Goal: Task Accomplishment & Management: Manage account settings

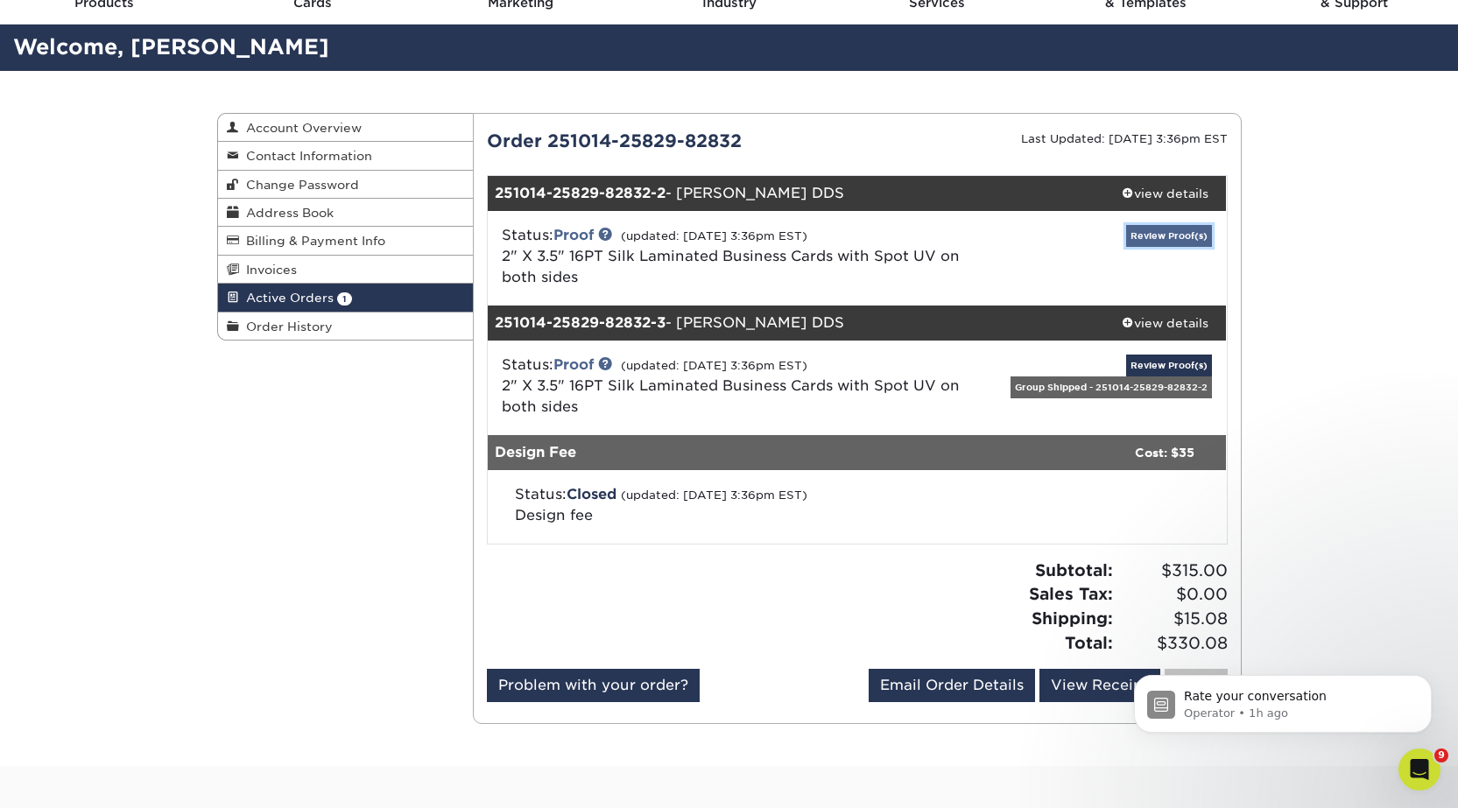
click at [1155, 232] on link "Review Proof(s)" at bounding box center [1169, 236] width 86 height 22
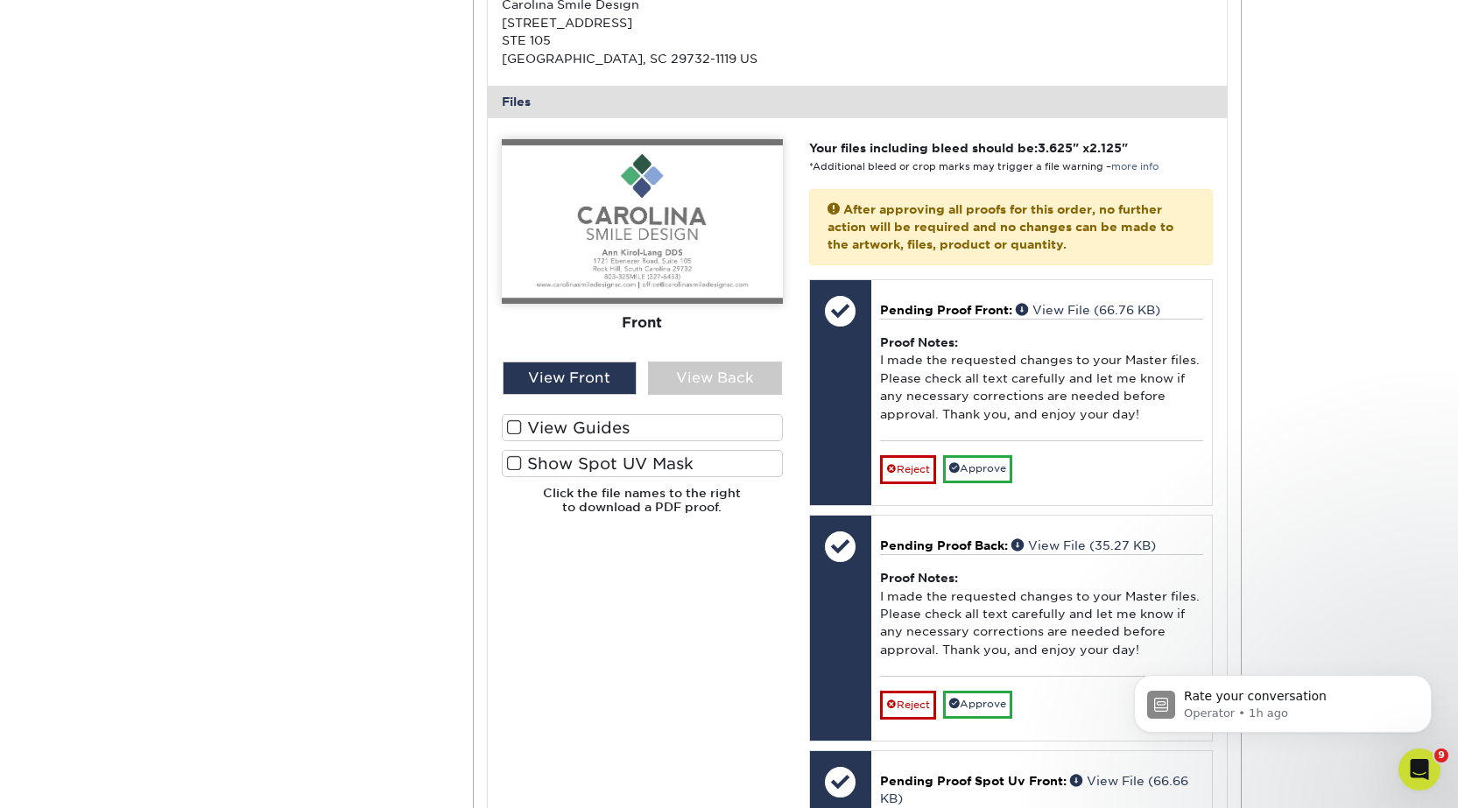
scroll to position [701, 0]
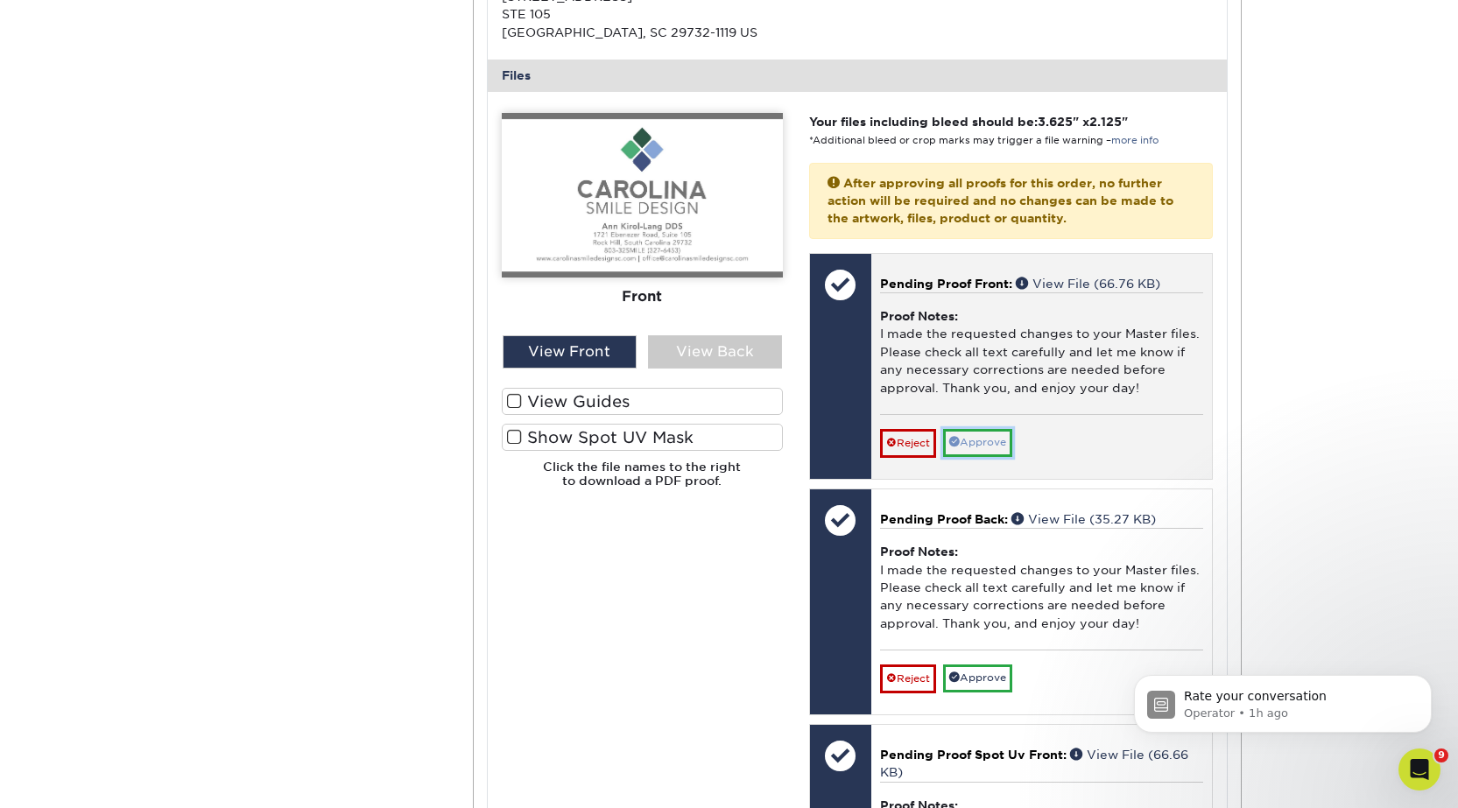
click at [999, 443] on link "Approve" at bounding box center [977, 442] width 69 height 27
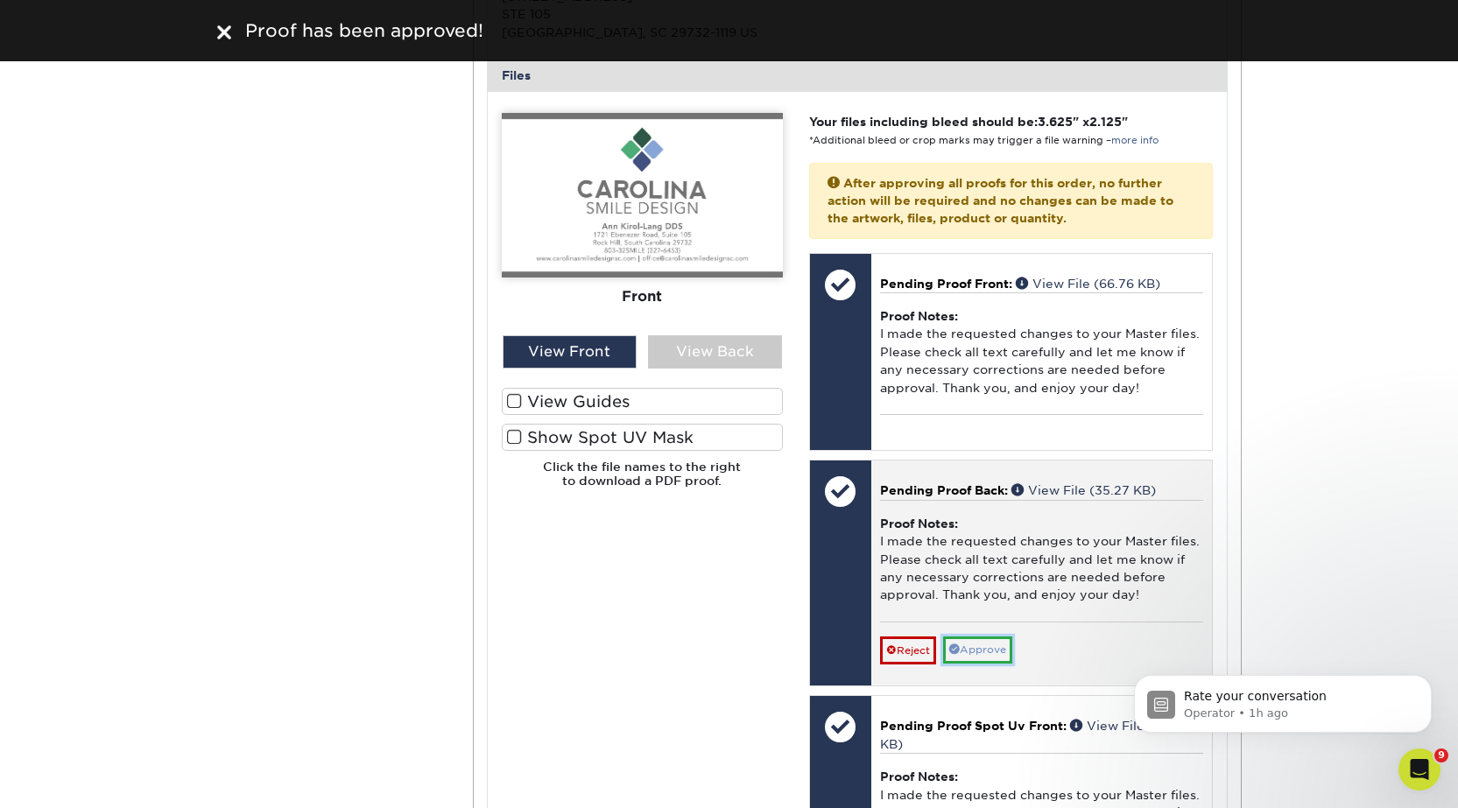
click at [986, 651] on link "Approve" at bounding box center [977, 650] width 69 height 27
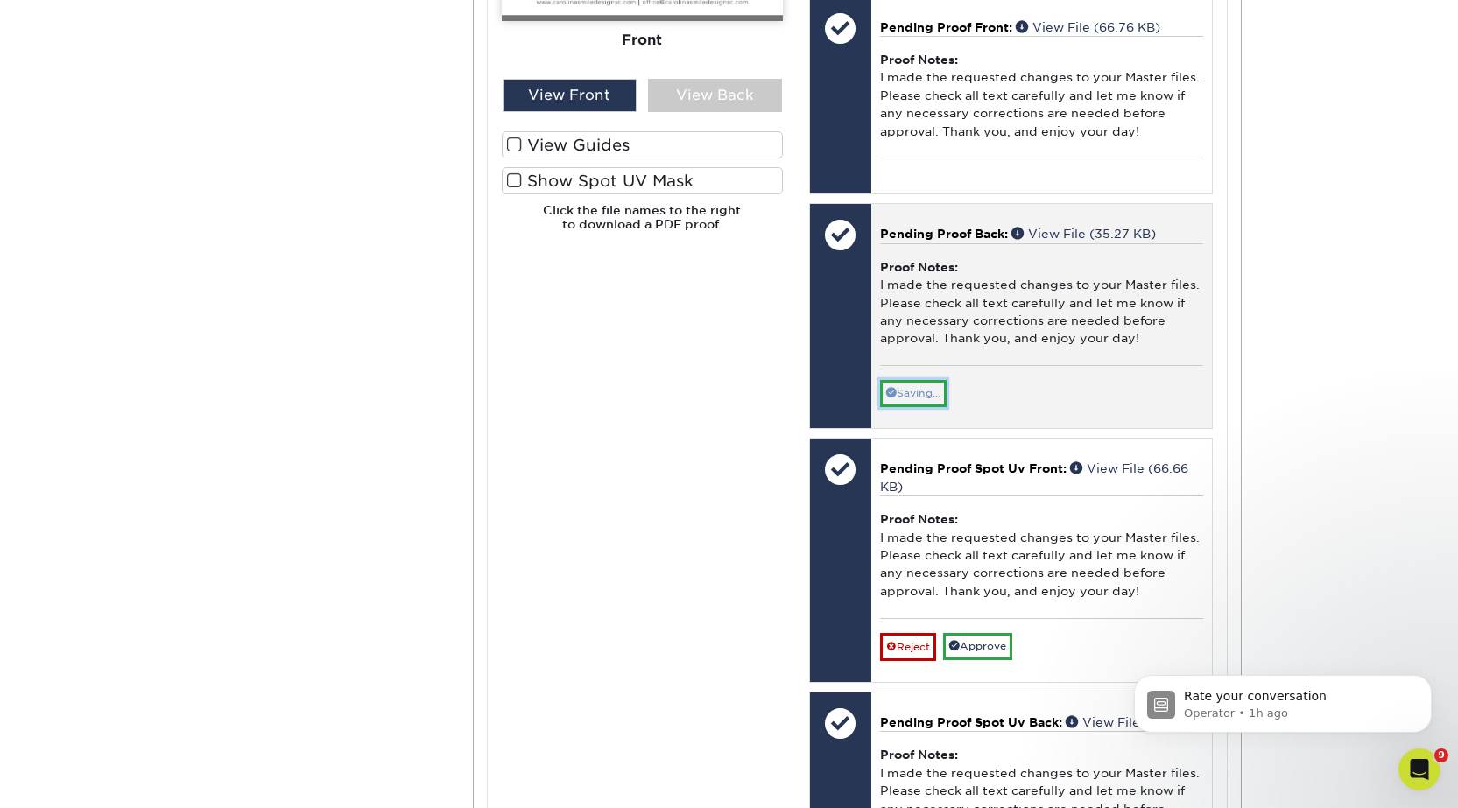
scroll to position [963, 0]
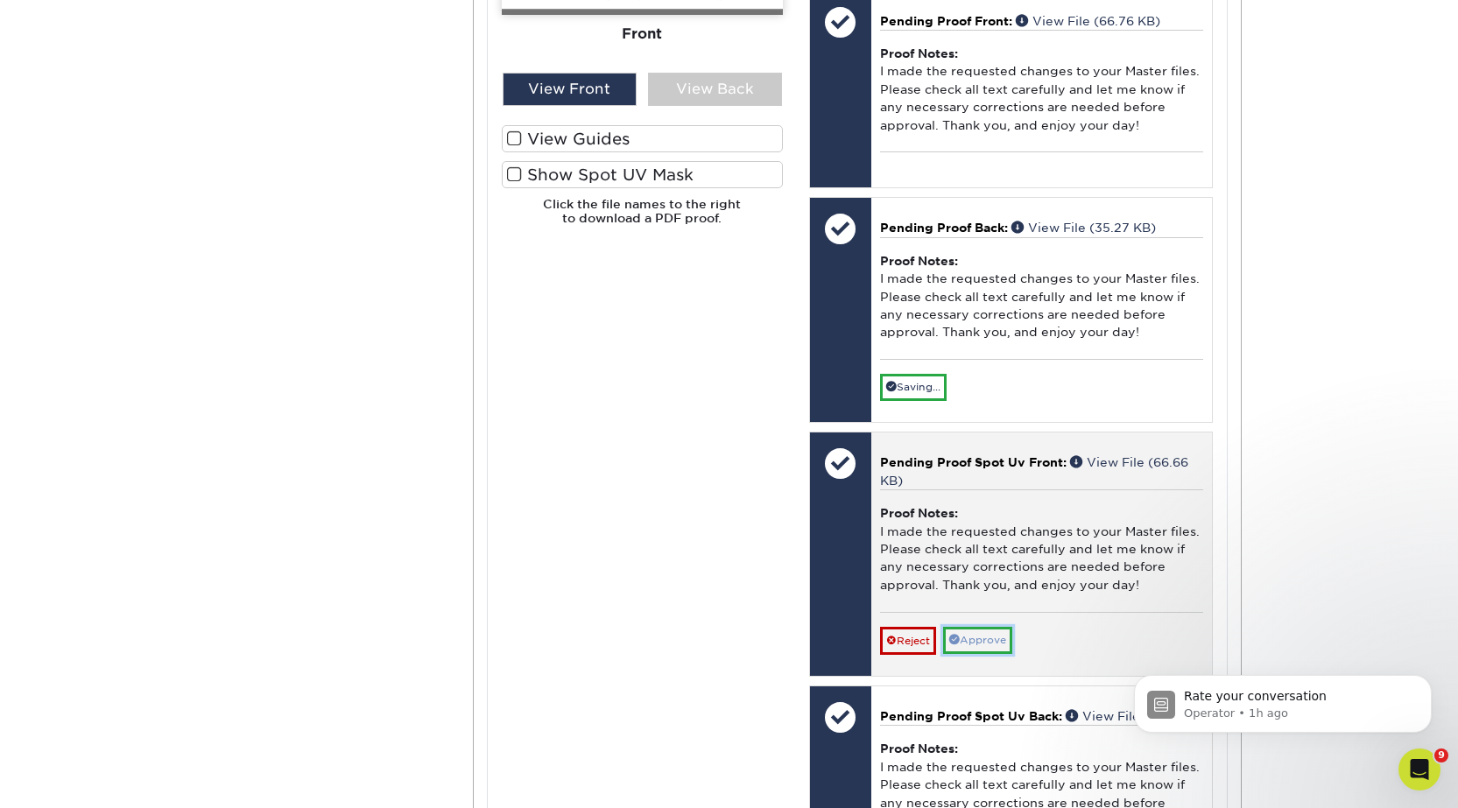
click at [987, 644] on link "Approve" at bounding box center [977, 640] width 69 height 27
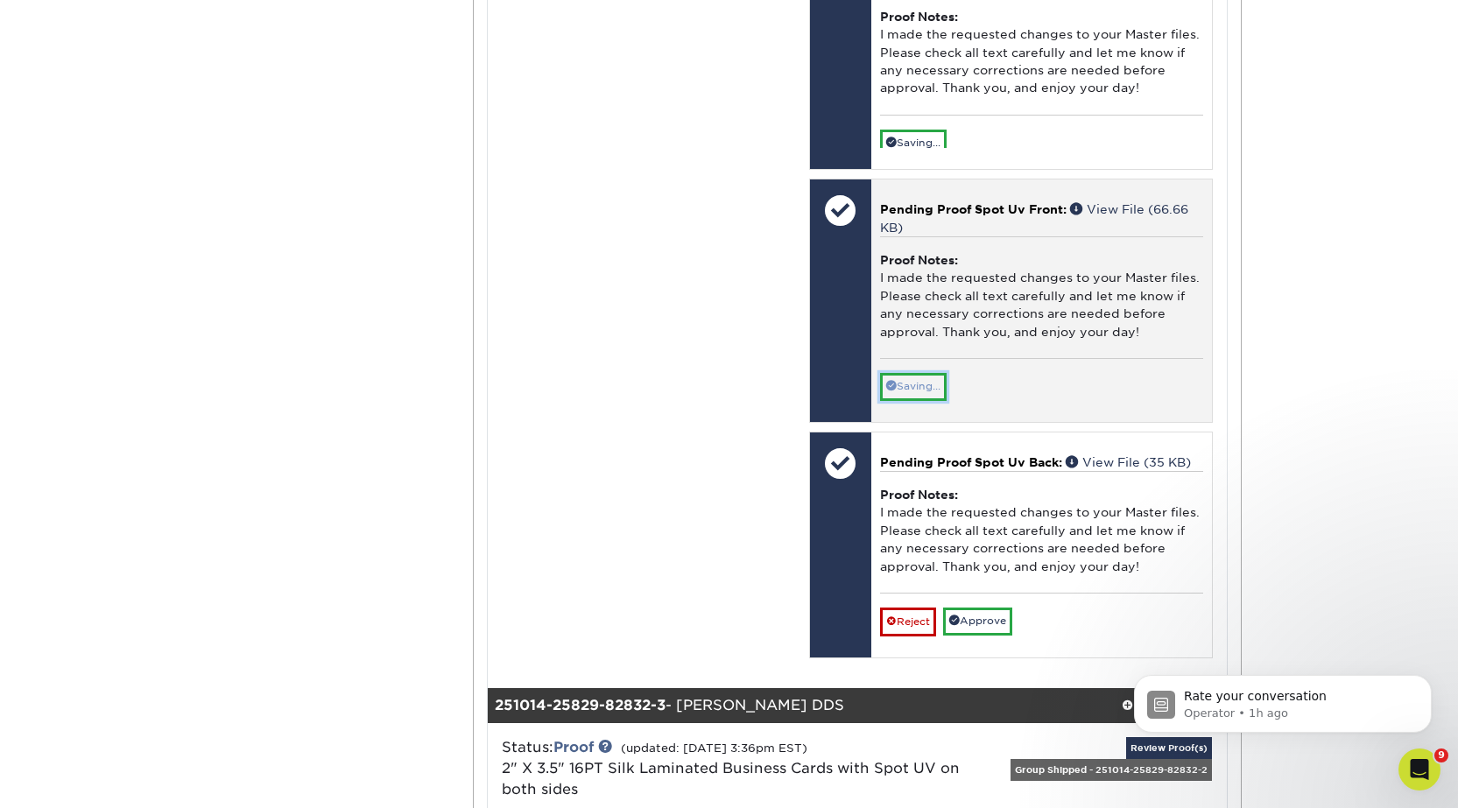
scroll to position [1226, 0]
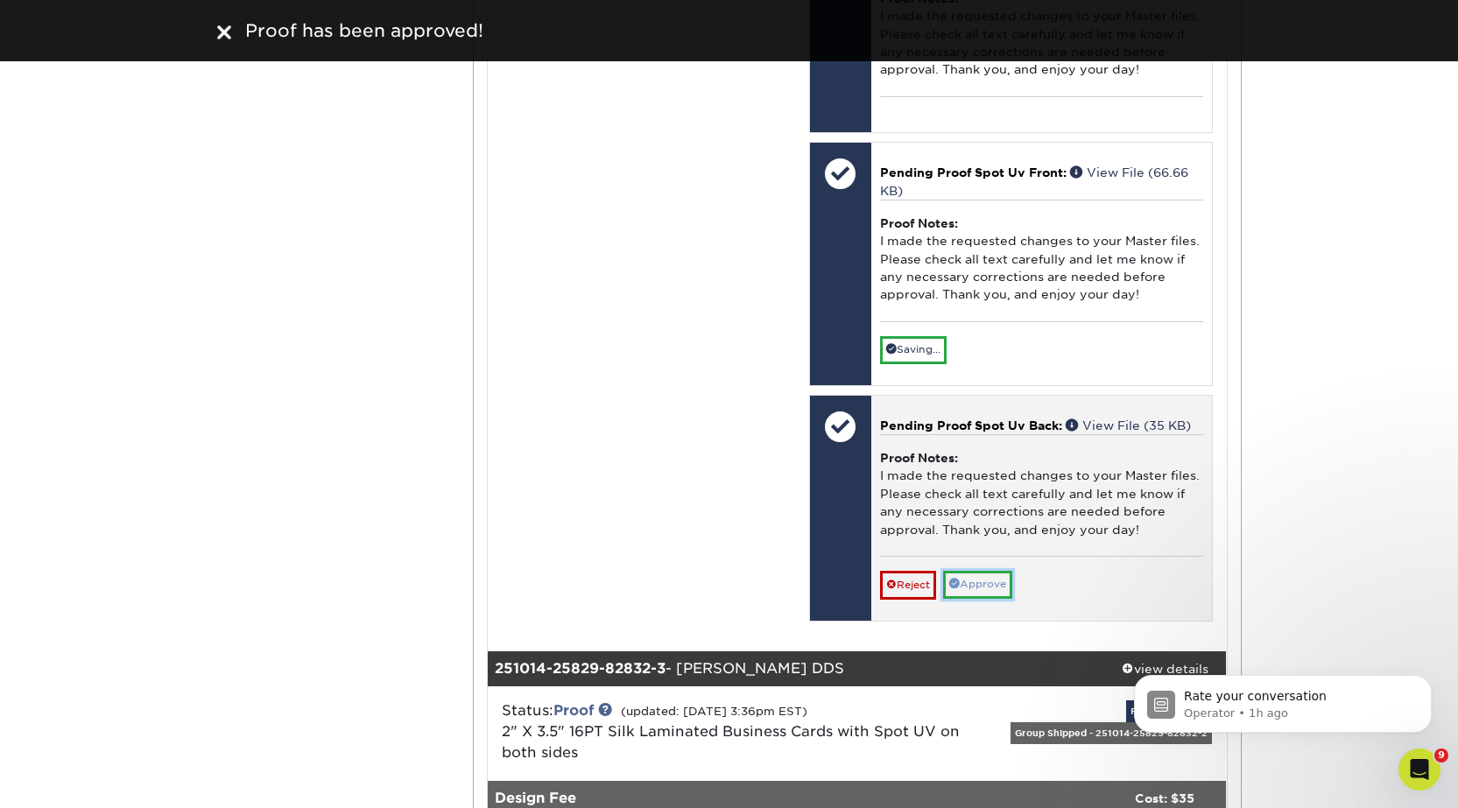
click at [982, 581] on link "Approve" at bounding box center [977, 584] width 69 height 27
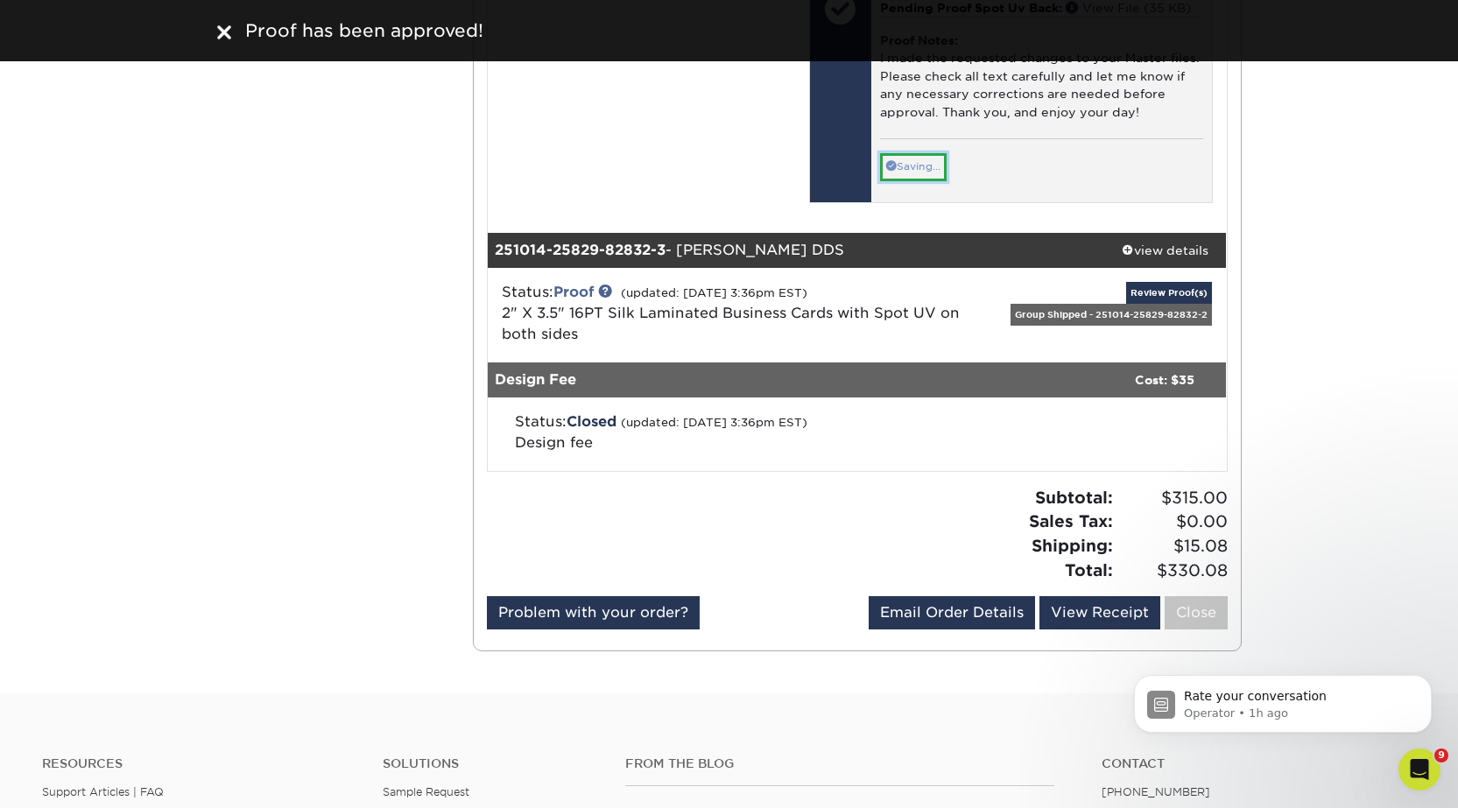
scroll to position [1664, 0]
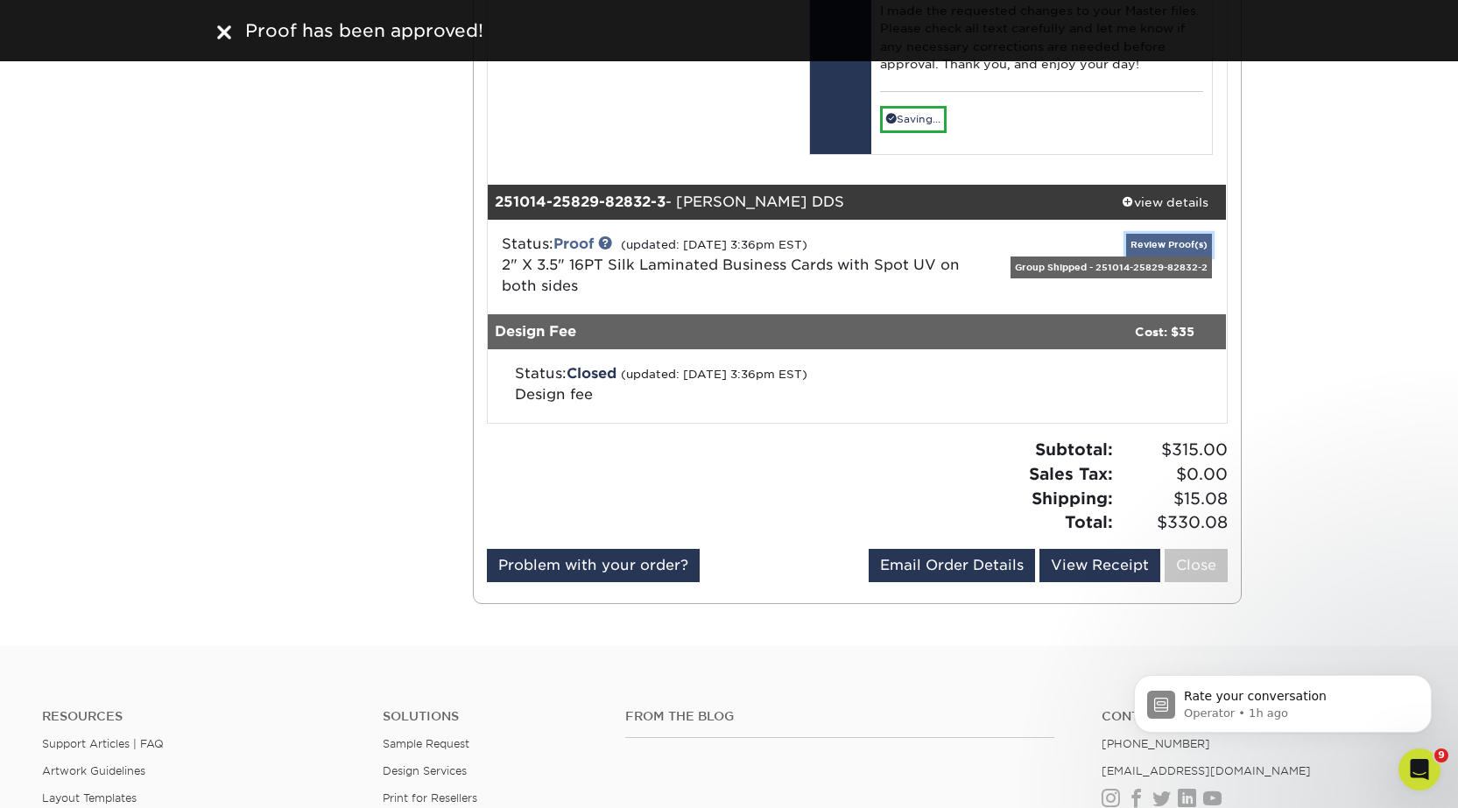
click at [1160, 243] on link "Review Proof(s)" at bounding box center [1169, 245] width 86 height 22
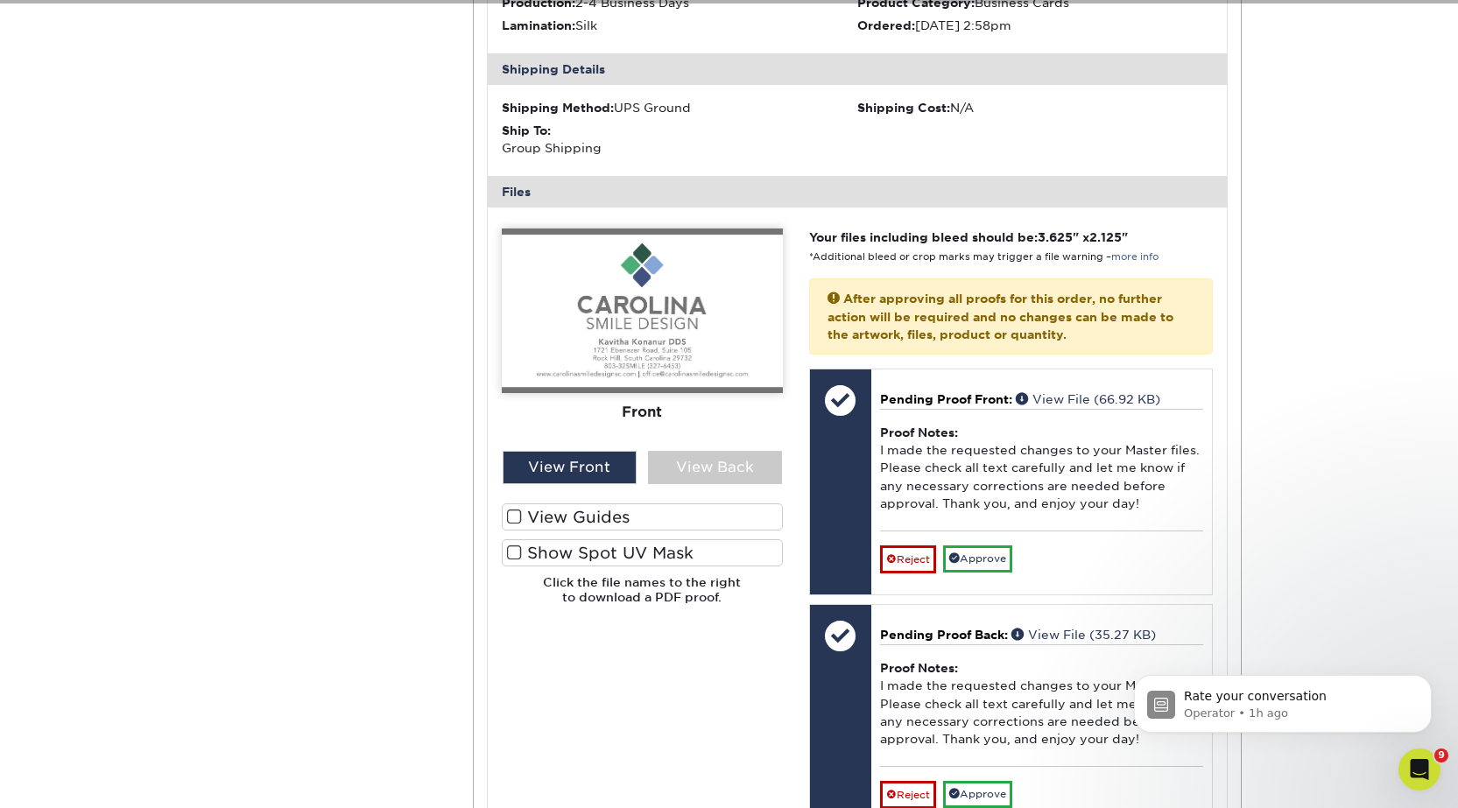
scroll to position [2102, 0]
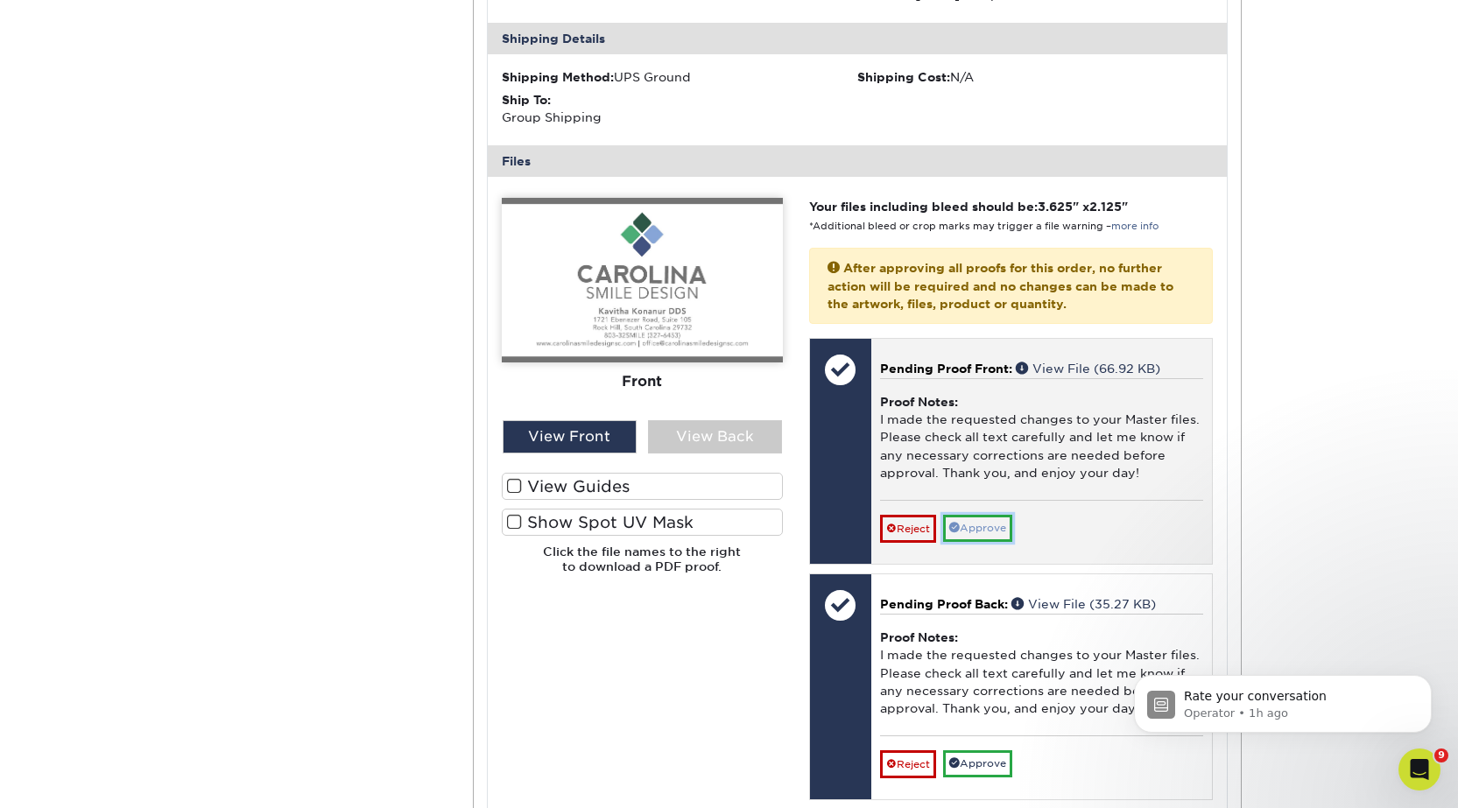
click at [989, 531] on link "Approve" at bounding box center [977, 528] width 69 height 27
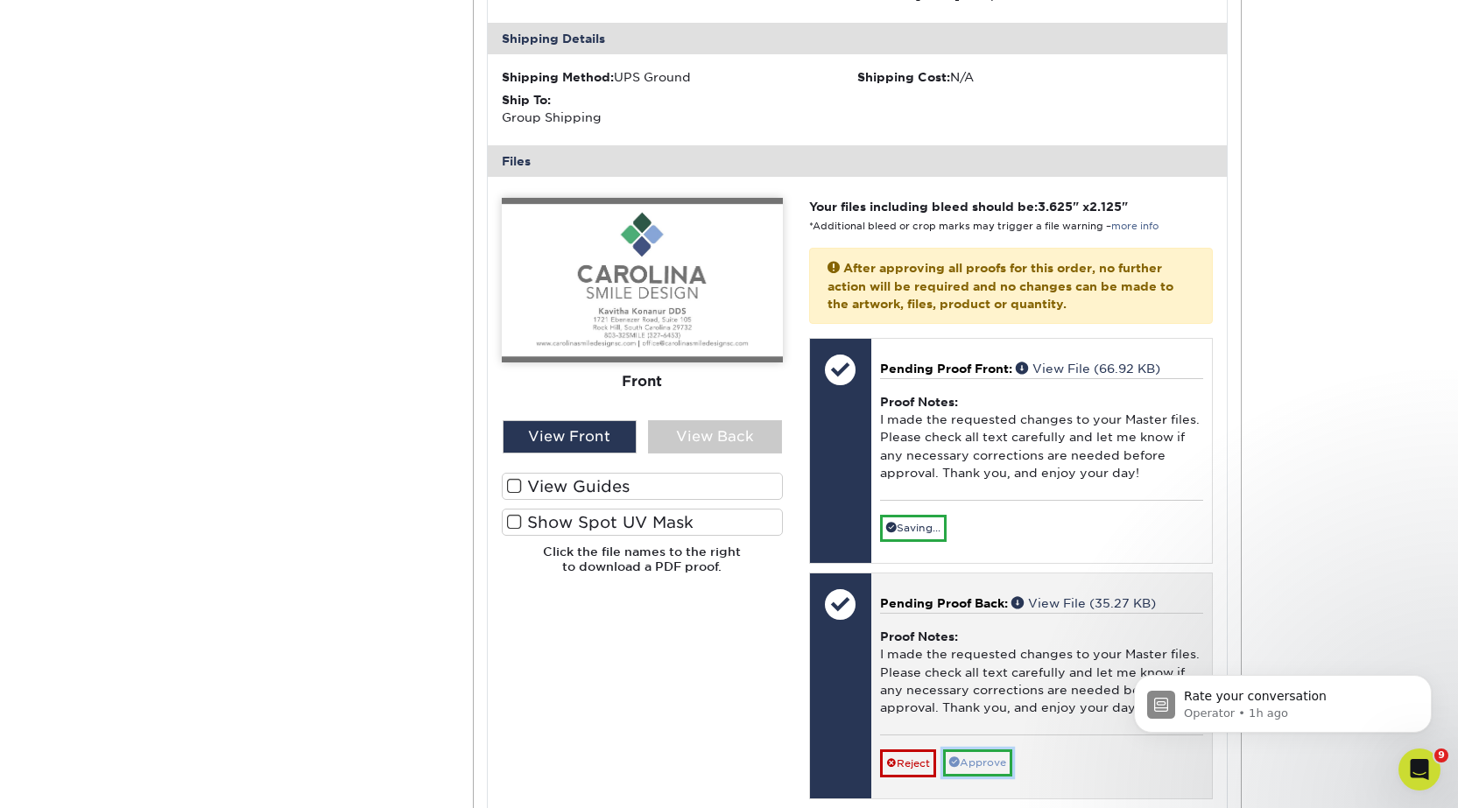
click at [982, 759] on link "Approve" at bounding box center [977, 763] width 69 height 27
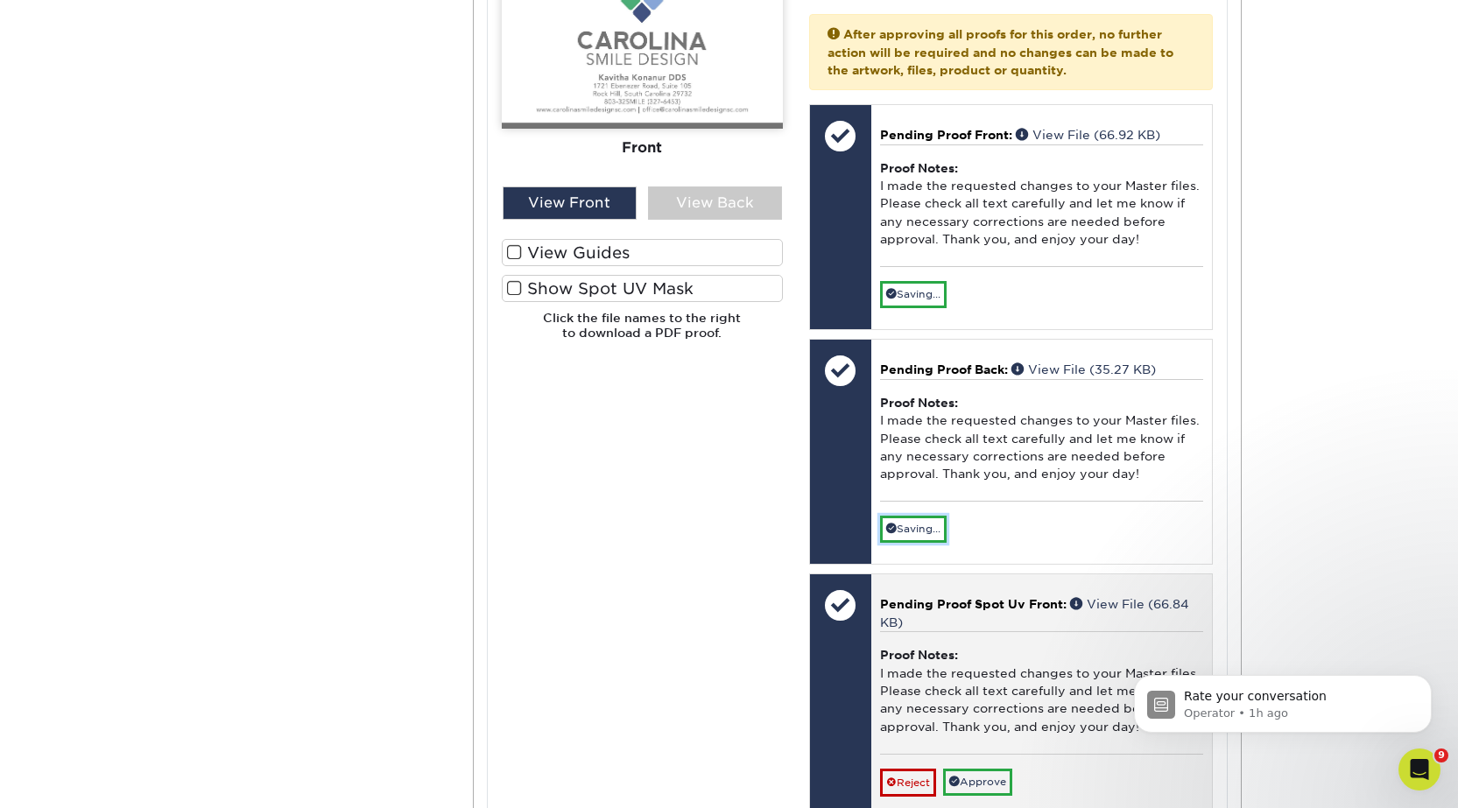
scroll to position [2364, 0]
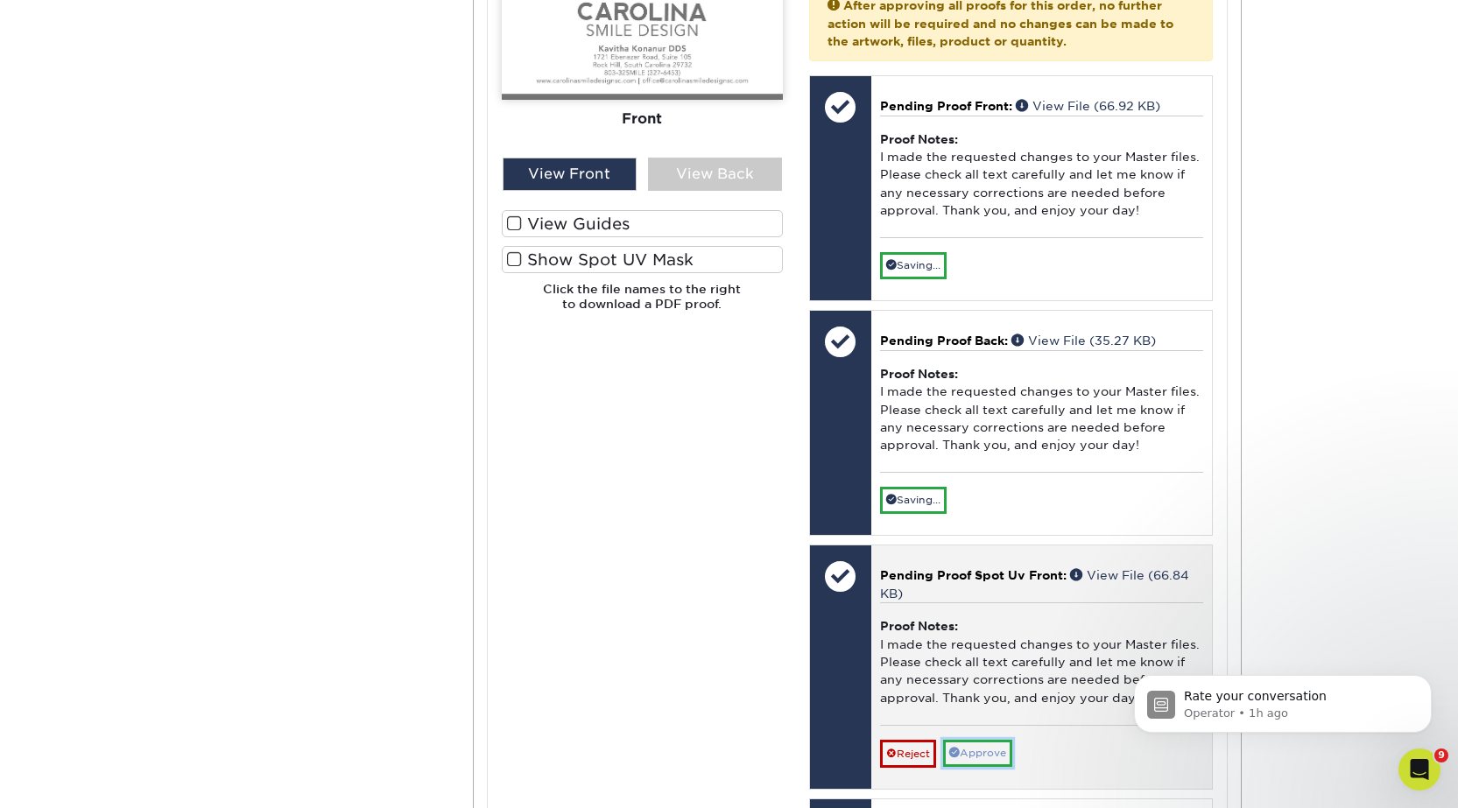
click at [996, 750] on link "Approve" at bounding box center [977, 753] width 69 height 27
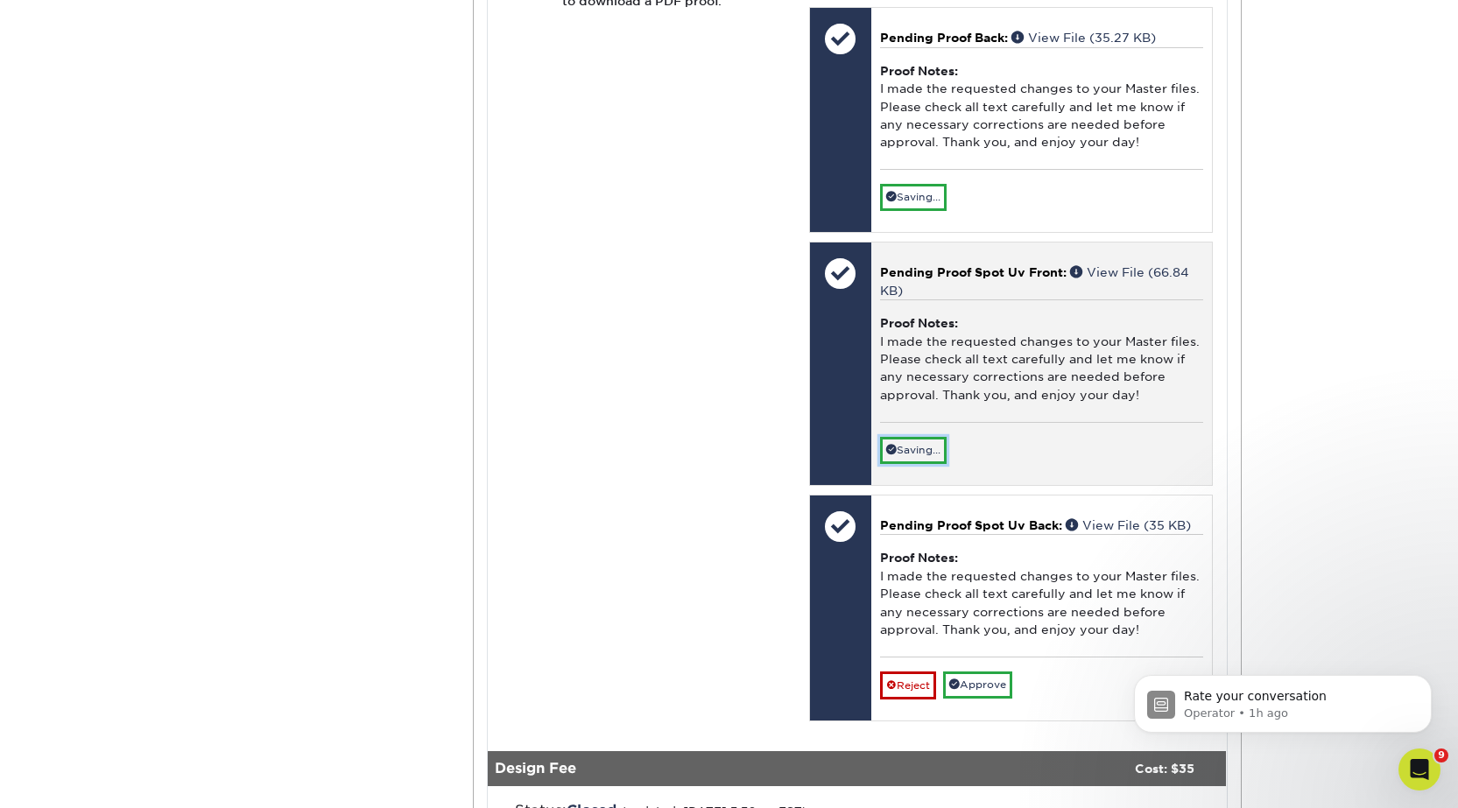
scroll to position [2714, 0]
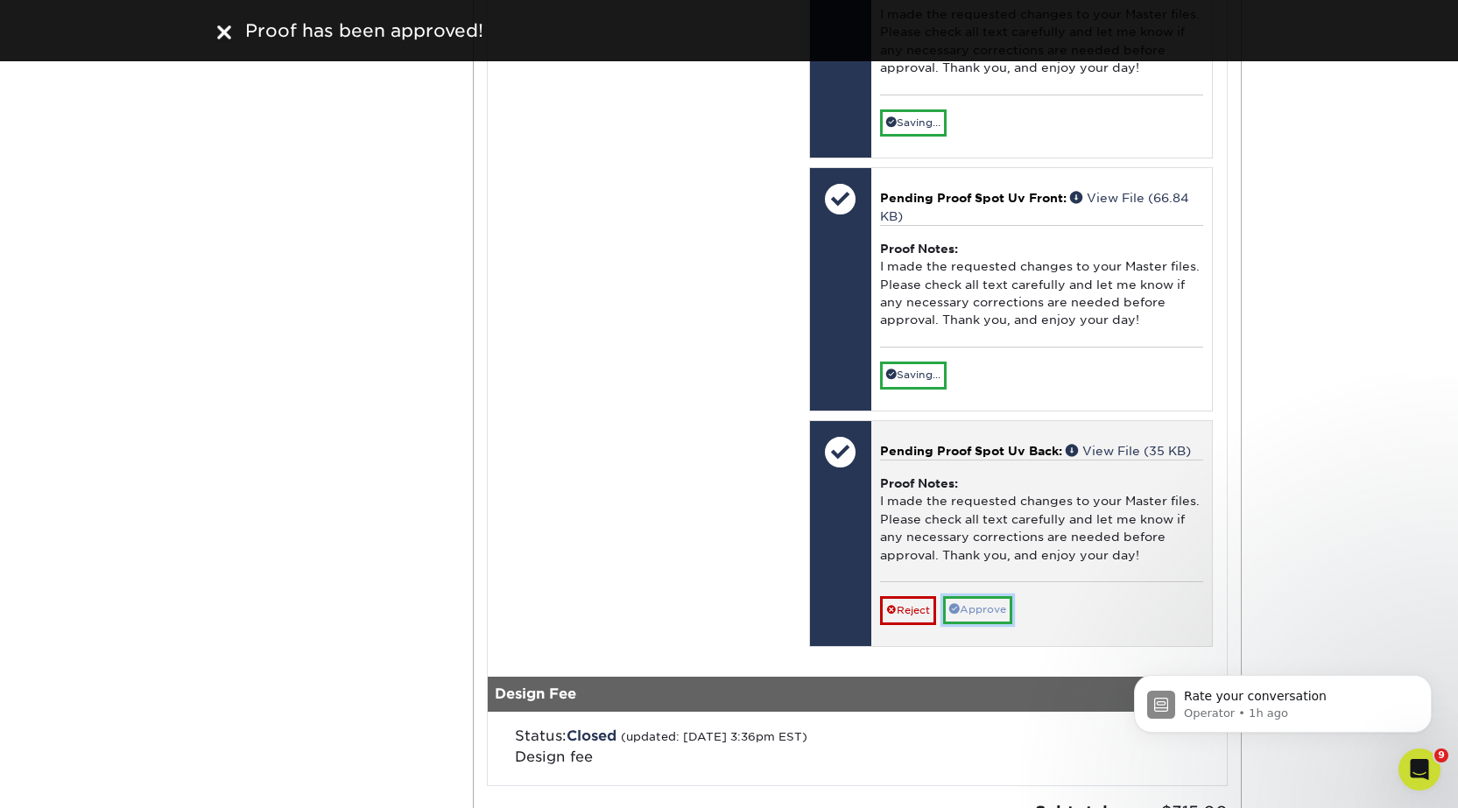
click at [985, 611] on link "Approve" at bounding box center [977, 609] width 69 height 27
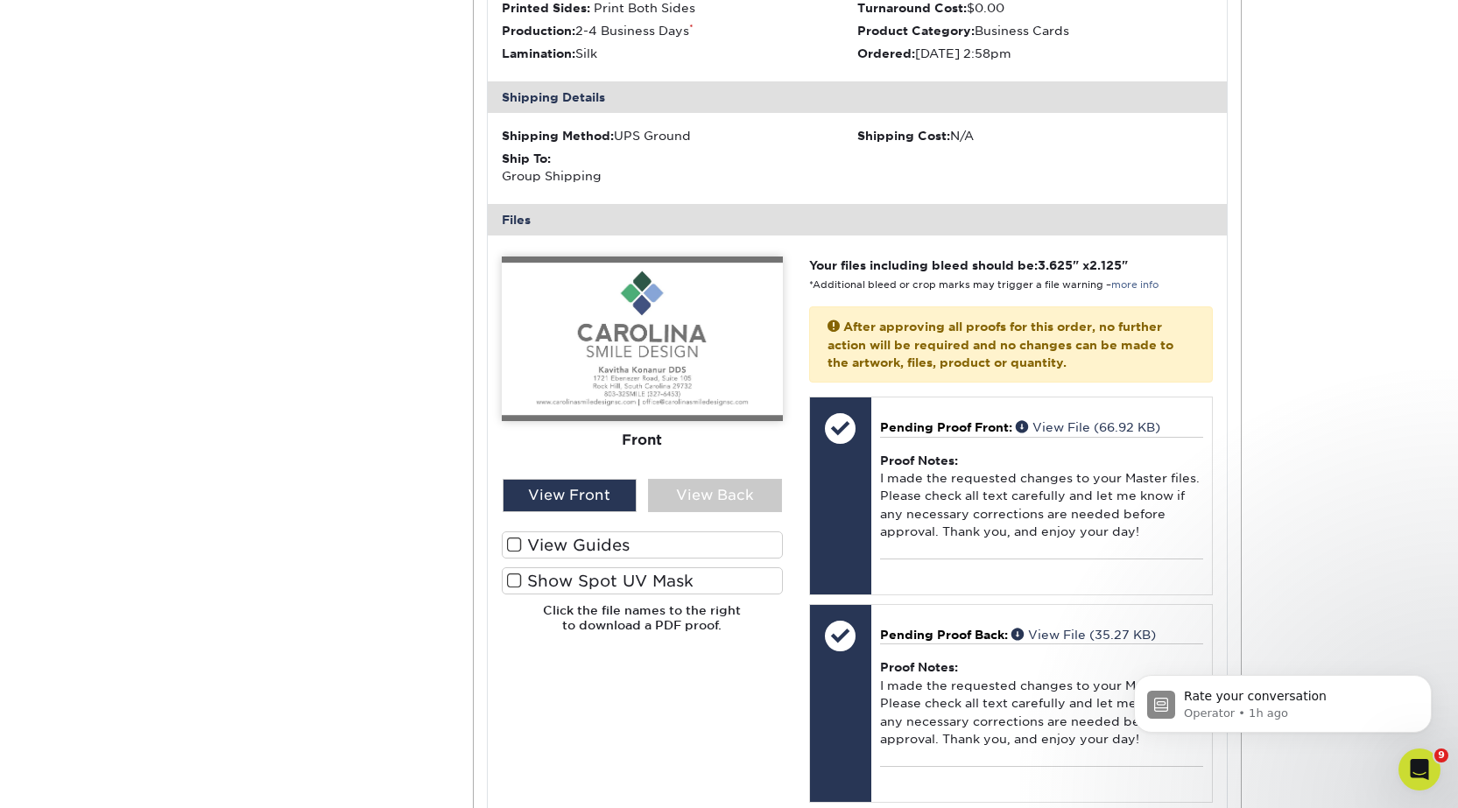
scroll to position [2014, 0]
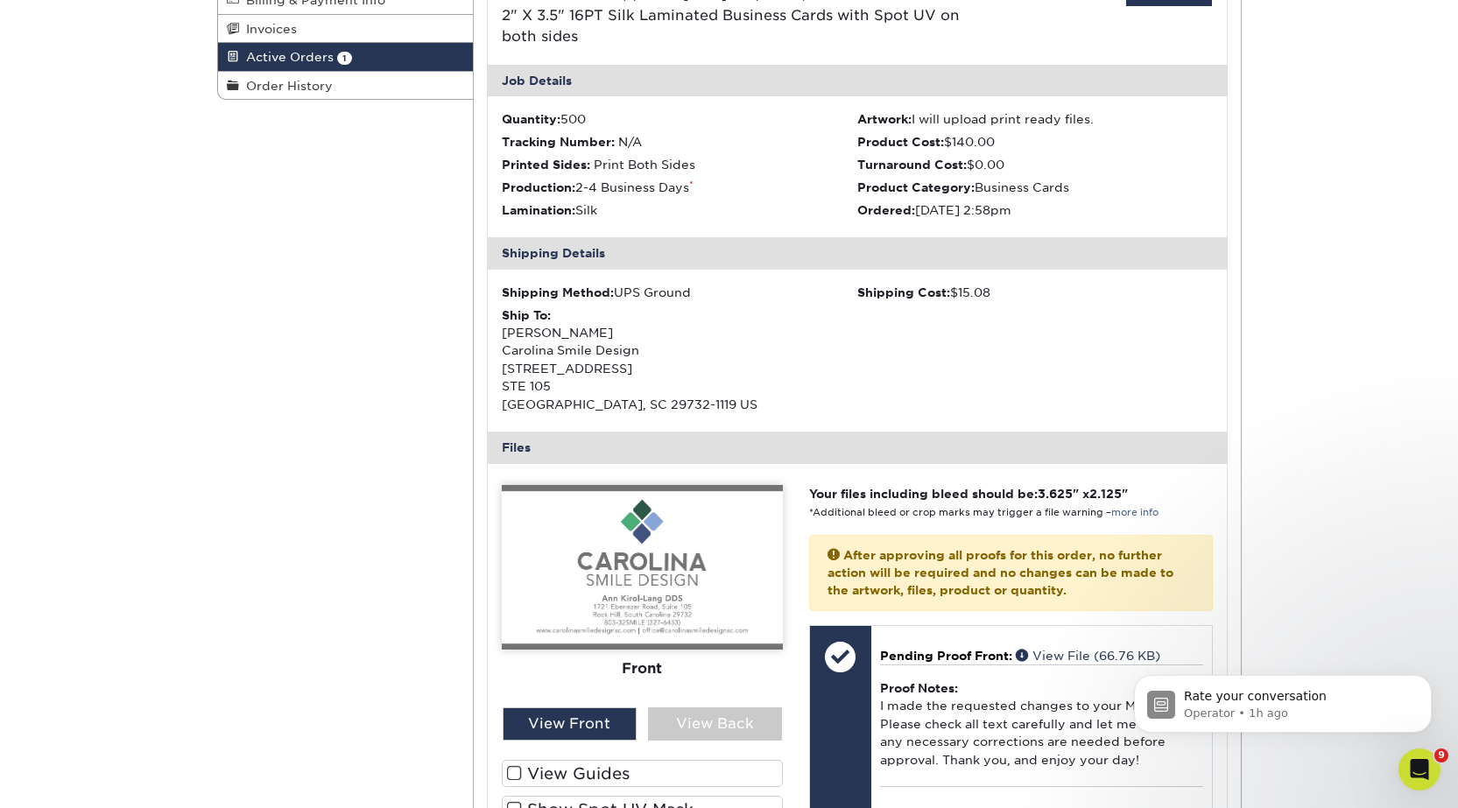
scroll to position [278, 0]
